Goal: Transaction & Acquisition: Purchase product/service

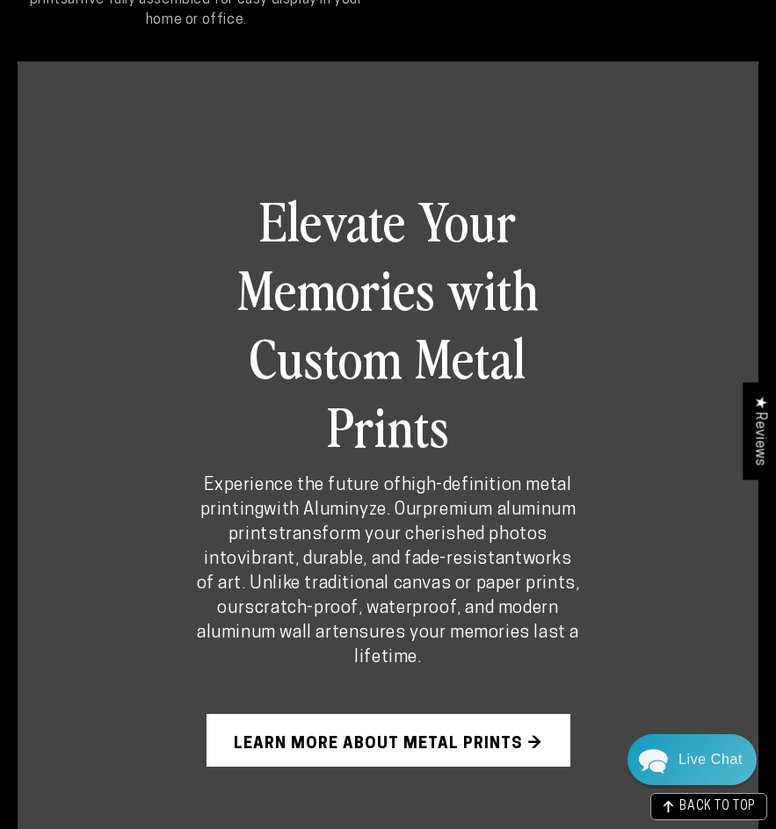
click at [531, 518] on div "Elevate Your Memories with Custom Metal Prints Experience the future of high-de…" at bounding box center [387, 476] width 489 height 652
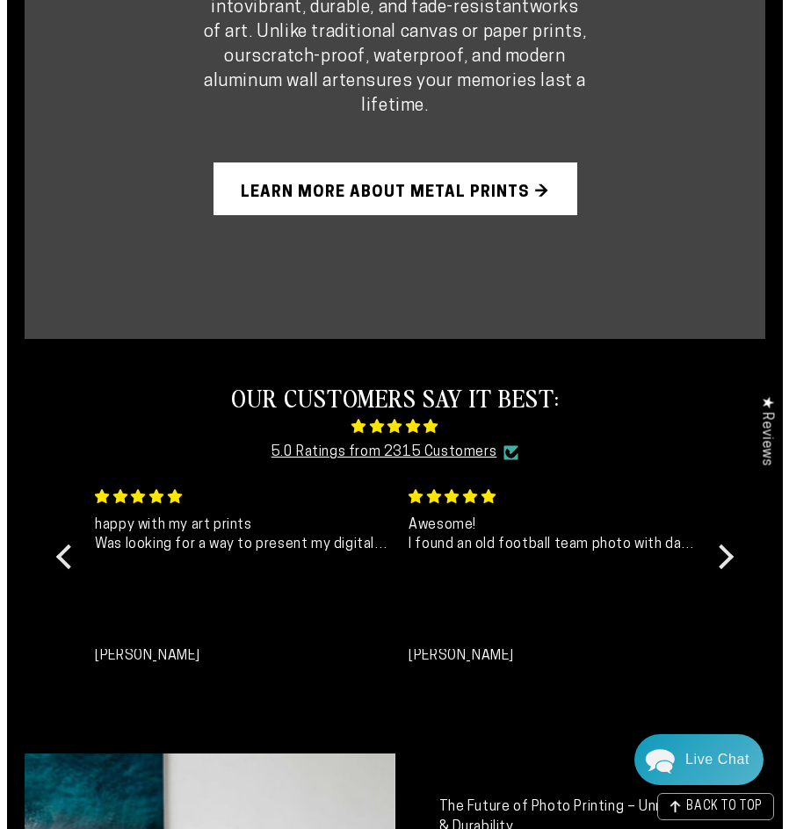
scroll to position [1012, 0]
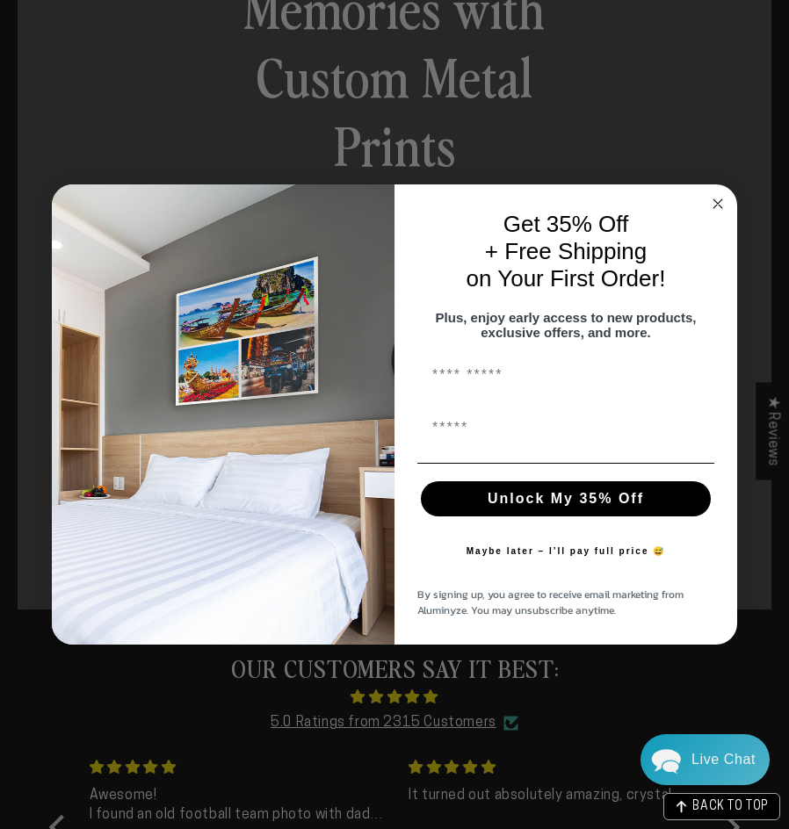
click at [721, 198] on circle "Close dialog" at bounding box center [718, 204] width 20 height 20
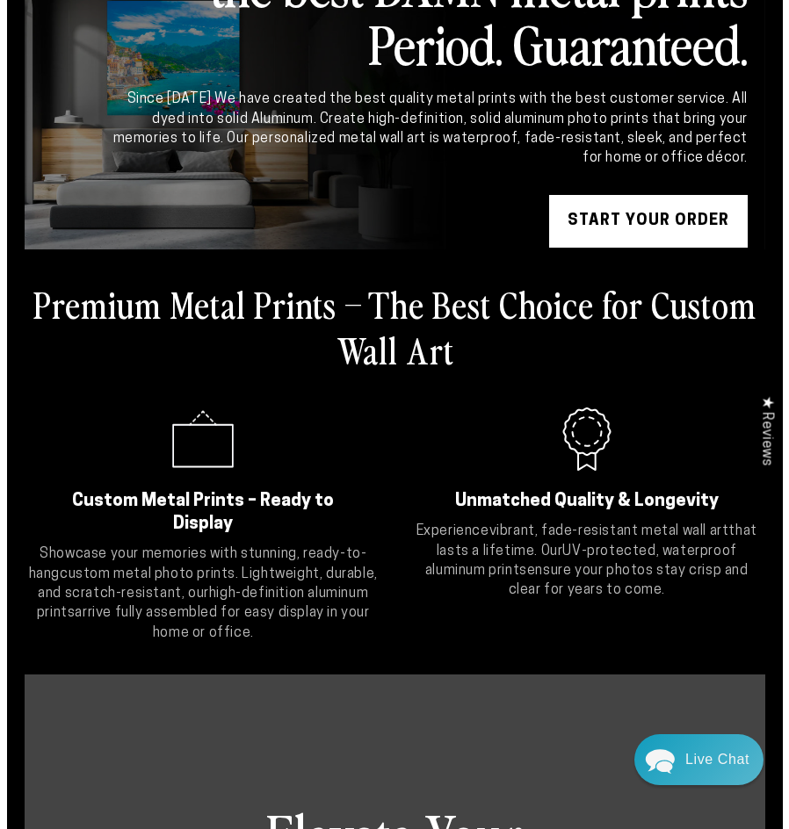
scroll to position [0, 0]
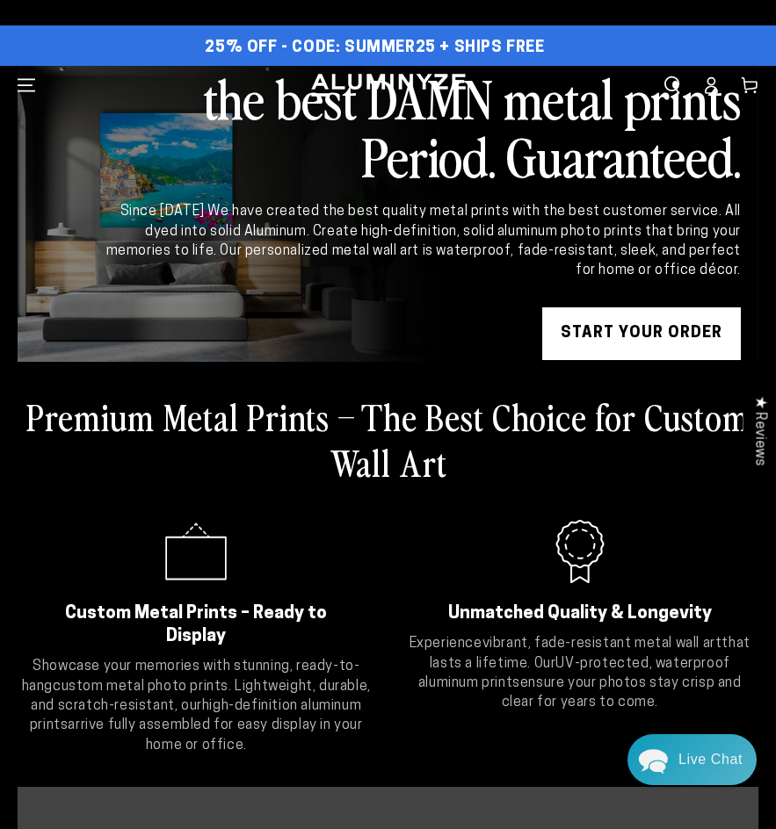
click at [37, 84] on span "Menu" at bounding box center [26, 85] width 39 height 39
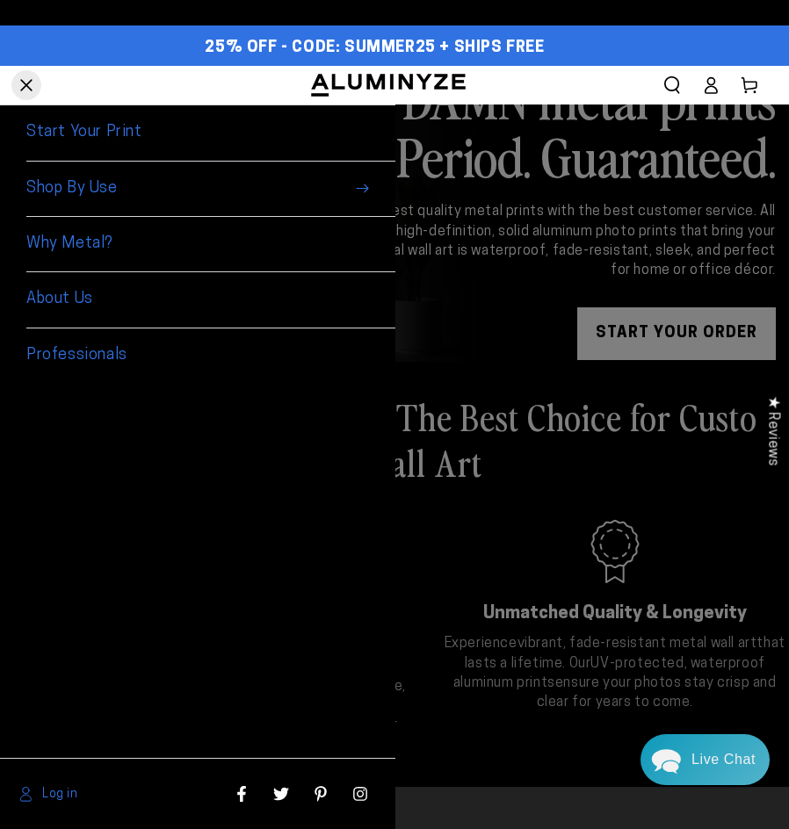
click at [35, 182] on span "Shop By Use" at bounding box center [210, 189] width 369 height 55
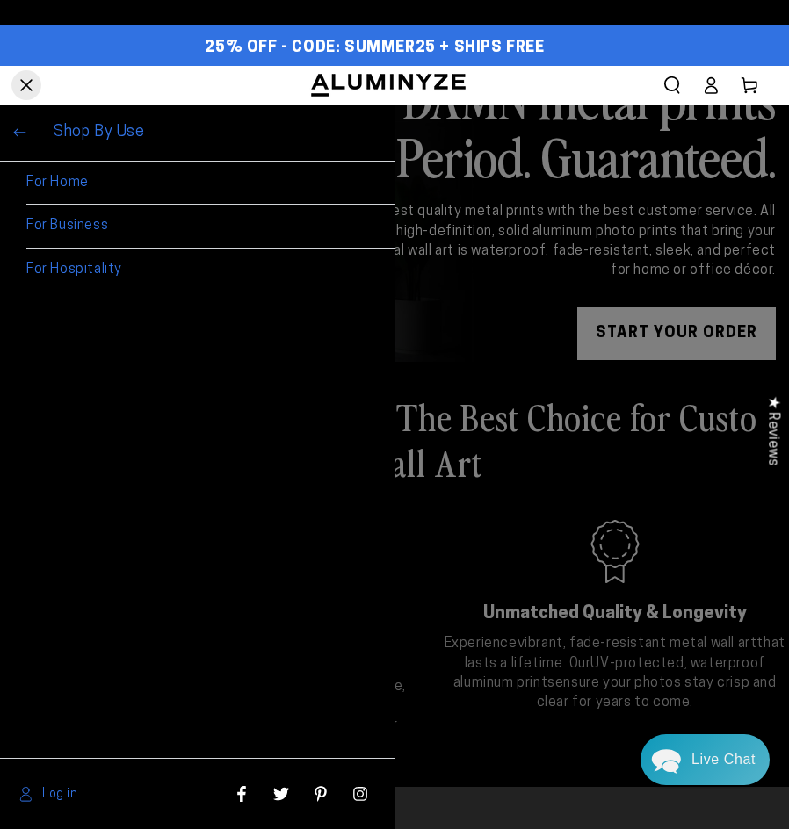
click at [70, 185] on link "For Home" at bounding box center [210, 184] width 369 height 44
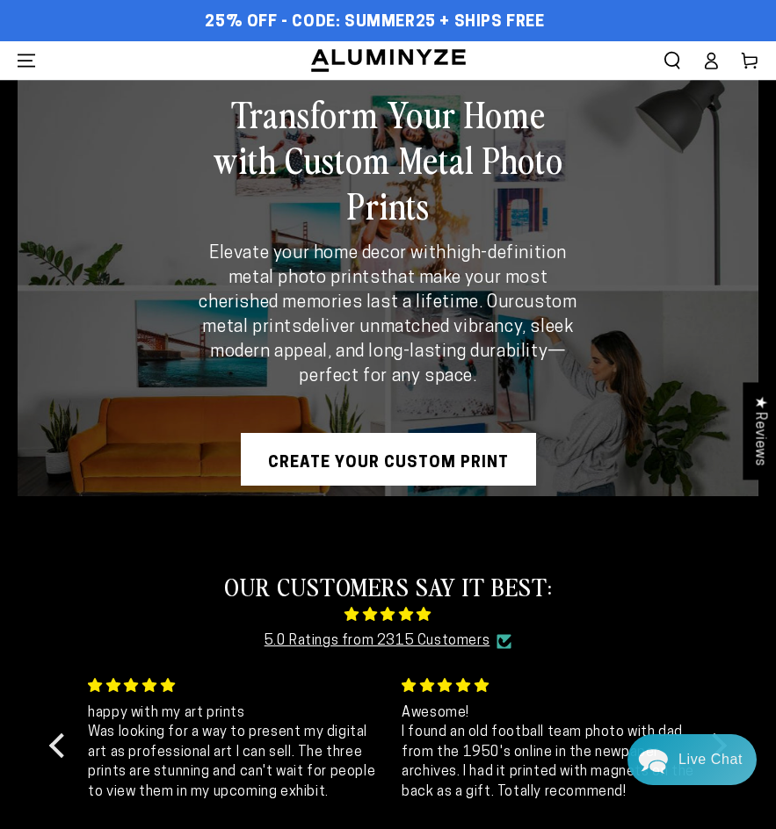
click at [675, 54] on icon "Search our site" at bounding box center [672, 61] width 18 height 18
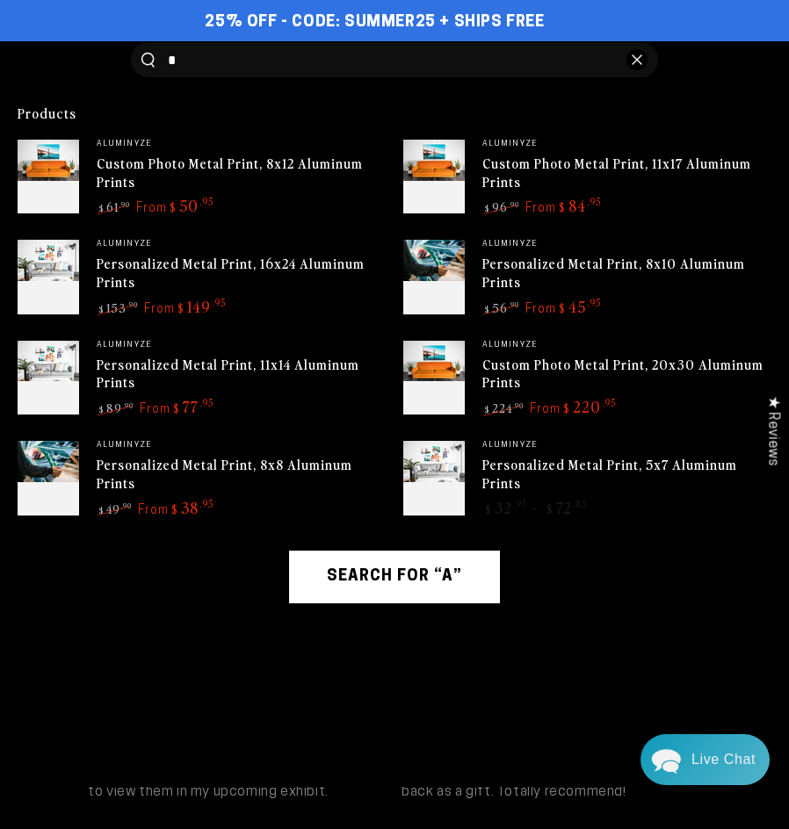
type input "*"
click at [188, 162] on span "Custom Photo Metal Print, 8x12 Aluminum Prints" at bounding box center [241, 172] width 289 height 37
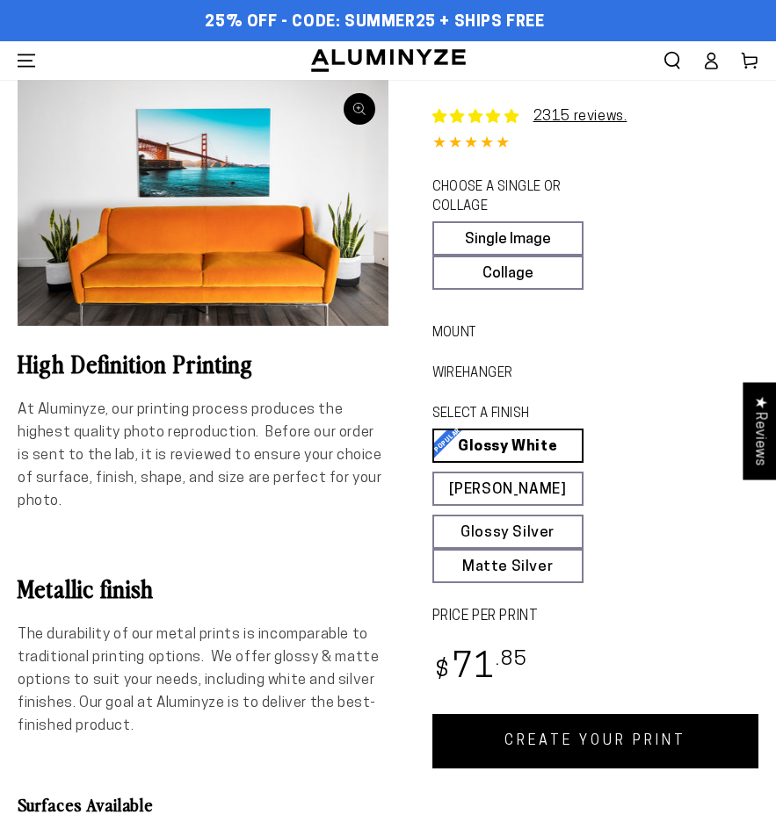
select select "**********"
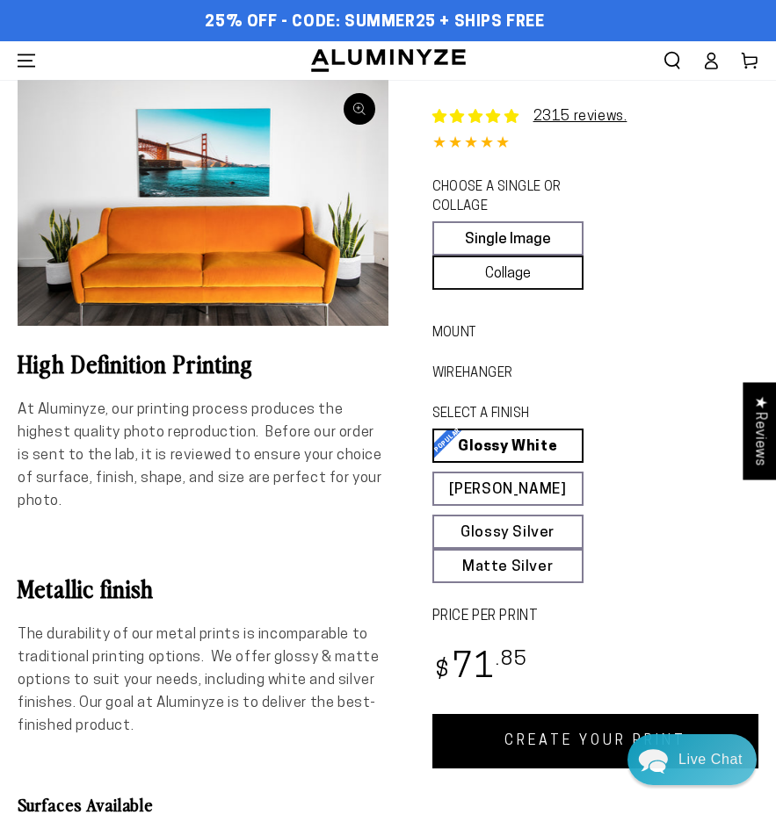
click at [515, 286] on link "Collage" at bounding box center [507, 273] width 151 height 34
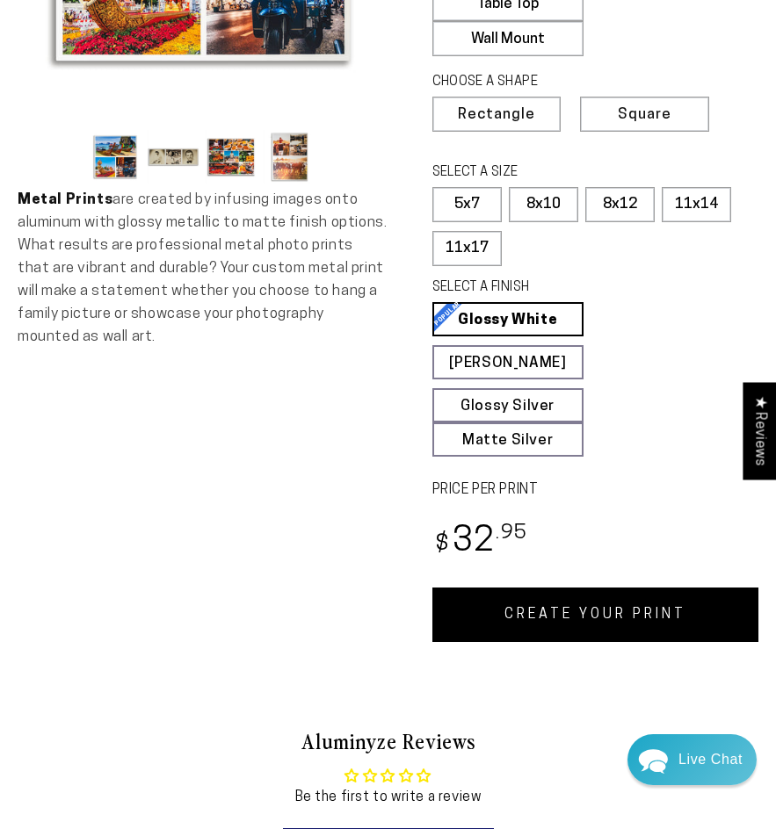
click at [531, 604] on link "CREATE YOUR PRINT" at bounding box center [595, 615] width 327 height 54
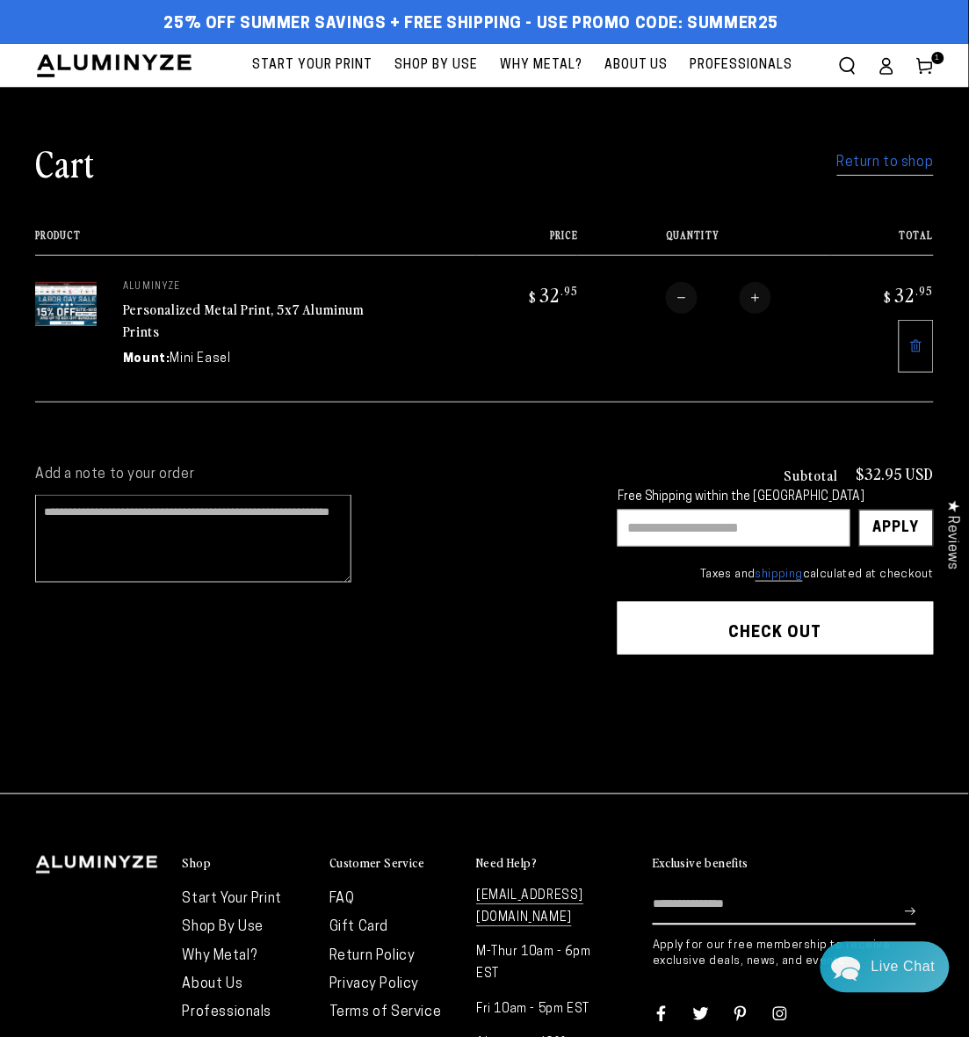
click at [771, 518] on input "text" at bounding box center [734, 528] width 233 height 37
paste input "*******"
type input "*******"
click at [918, 527] on div "Apply" at bounding box center [896, 528] width 47 height 35
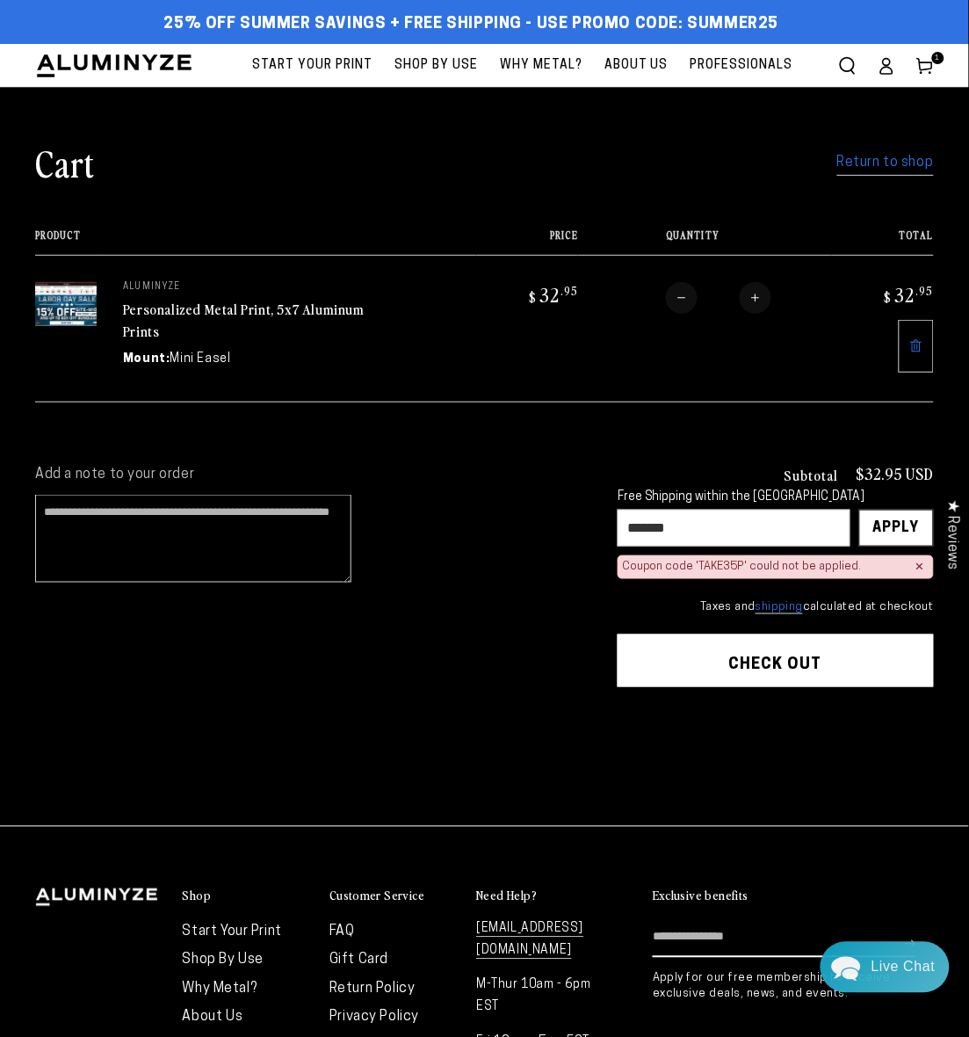
click at [858, 651] on button "Check out" at bounding box center [776, 660] width 316 height 53
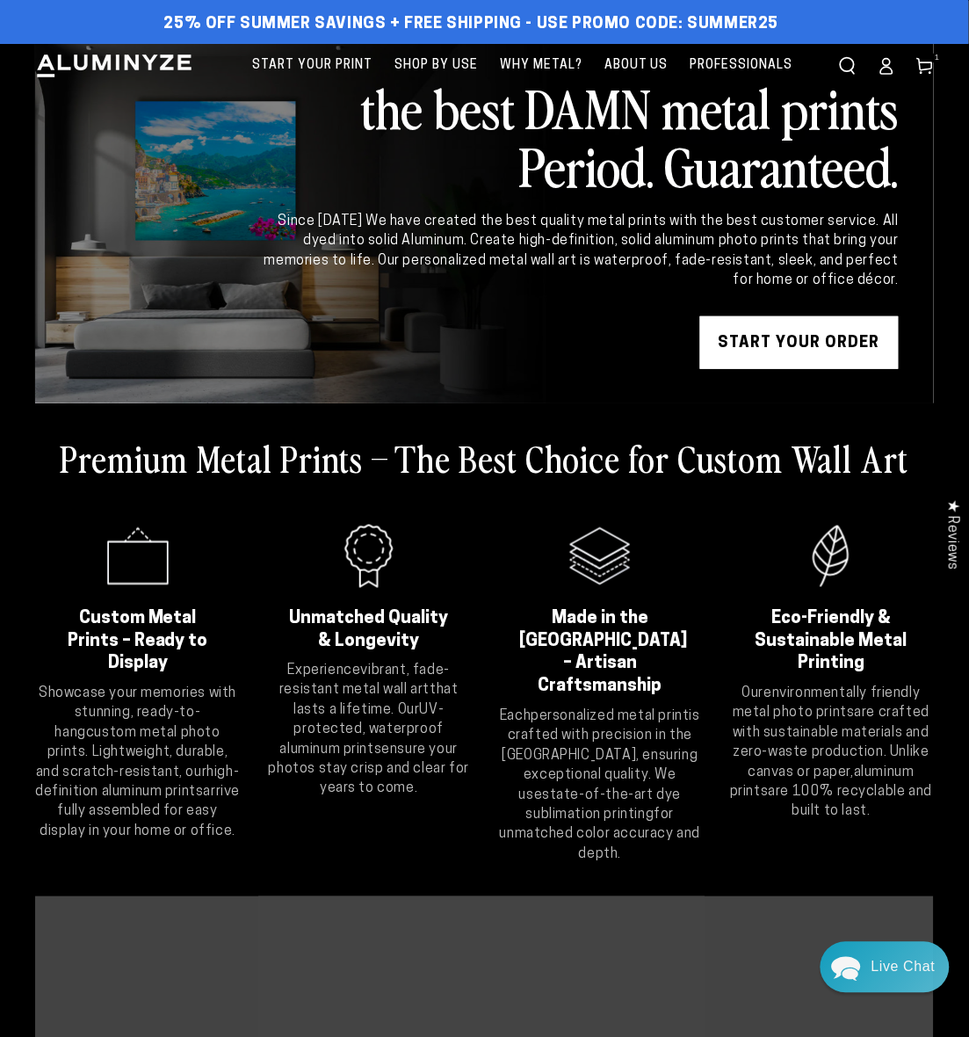
click at [921, 70] on icon at bounding box center [925, 66] width 18 height 18
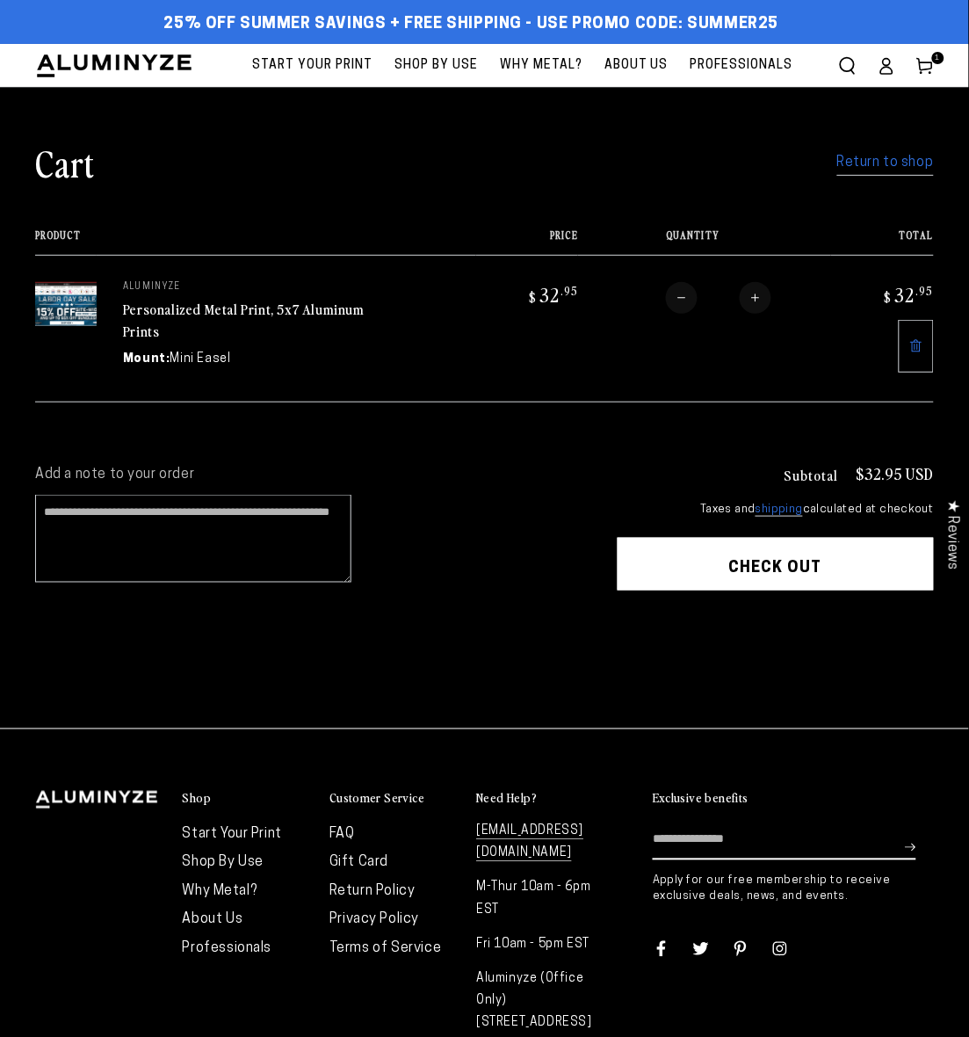
click at [765, 569] on button "Check out" at bounding box center [776, 564] width 316 height 53
